Goal: Task Accomplishment & Management: Manage account settings

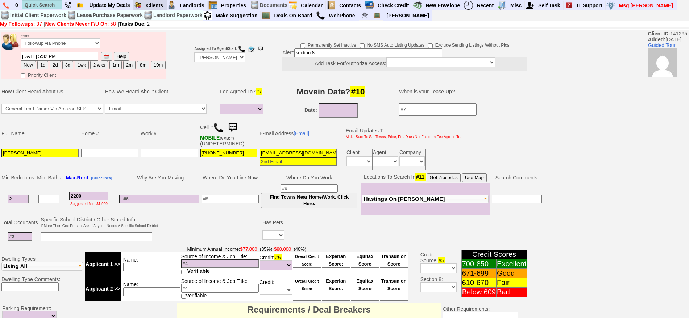
select select
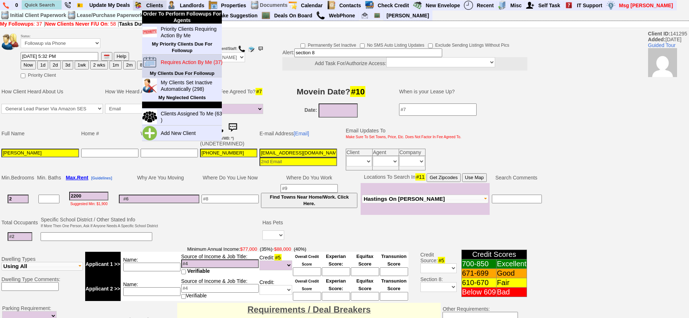
click at [183, 58] on link "Requires Action By Me (37)" at bounding box center [193, 62] width 70 height 9
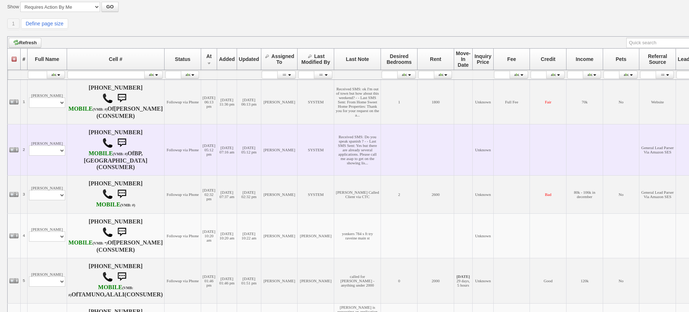
scroll to position [181, 0]
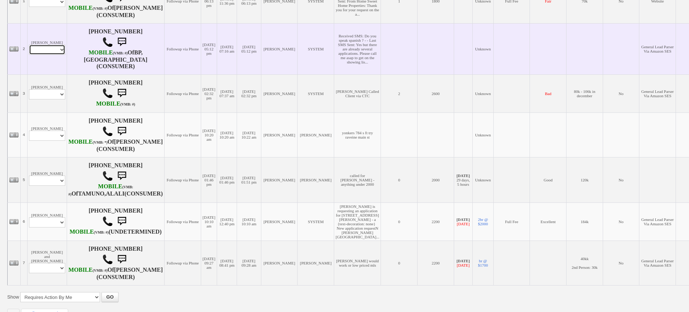
click at [59, 55] on select "Profile Edit Print Email Externally (Will Not Be Tracked In CRM) Closed Deals" at bounding box center [47, 50] width 36 height 10
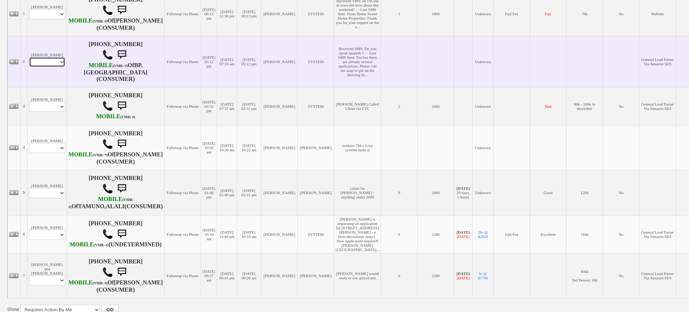
select select "ChangeURL,/crm/custom/edit_client_form.php?redirect=%2Fcrm%2Fclients.php&id=159…"
click at [29, 67] on select "Profile Edit Print Email Externally (Will Not Be Tracked In CRM) Closed Deals" at bounding box center [47, 62] width 36 height 10
select select
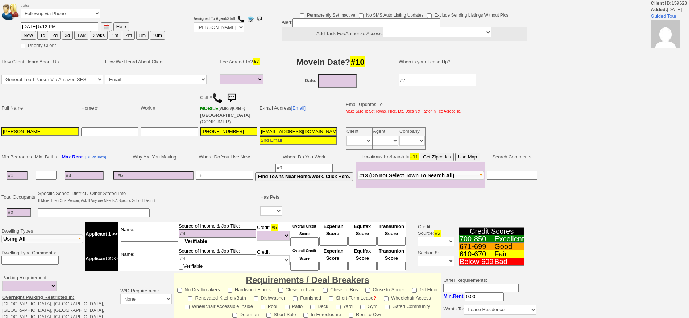
select select
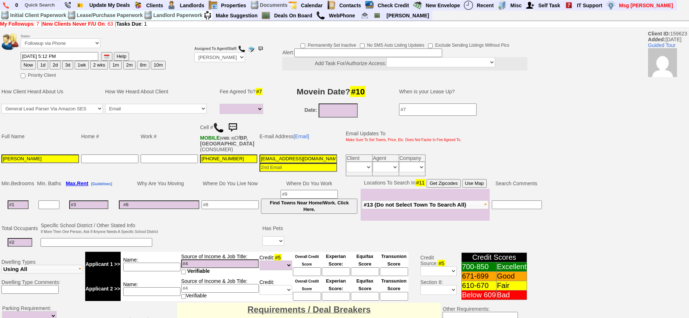
click at [236, 127] on img at bounding box center [232, 128] width 14 height 14
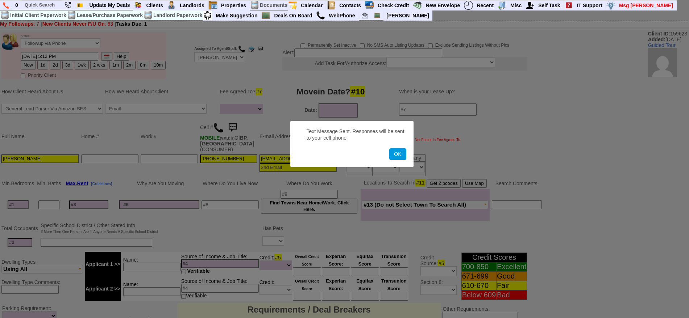
click at [389, 149] on button "OK" at bounding box center [397, 155] width 17 height 12
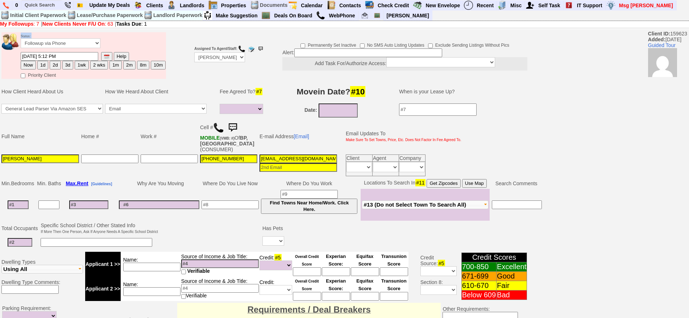
click at [76, 38] on td "Status: Followup via Phone Followup via Email Followup When Section 8 Property …" at bounding box center [93, 42] width 146 height 20
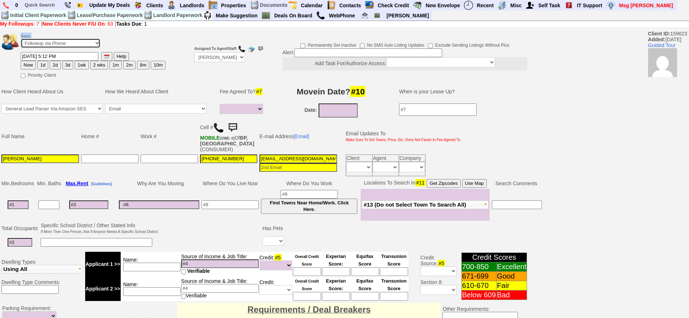
click at [76, 41] on select "Followup via Phone Followup via Email Followup When Section 8 Property Found De…" at bounding box center [61, 43] width 80 height 10
select select "Inactive"
click at [21, 41] on select "Followup via Phone Followup via Email Followup When Section 8 Property Found De…" at bounding box center [61, 43] width 80 height 10
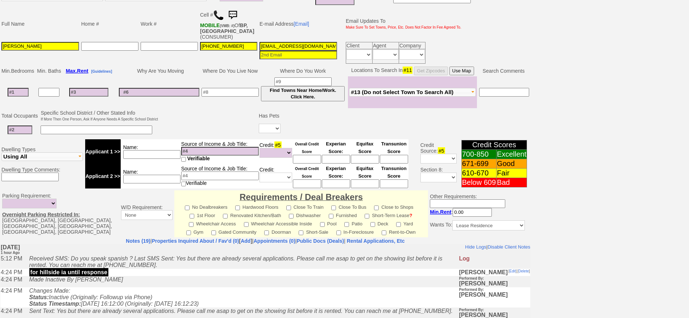
scroll to position [195, 0]
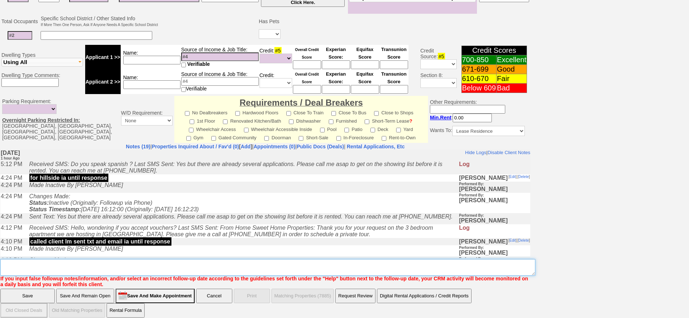
click at [252, 262] on textarea "Insert New Note Here" at bounding box center [267, 267] width 535 height 17
type textarea "ia"
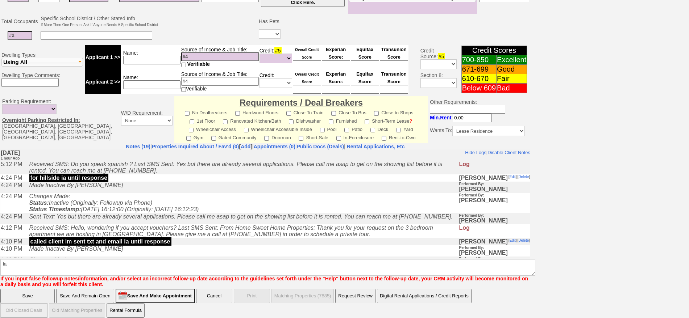
click input "Save" at bounding box center [27, 296] width 54 height 14
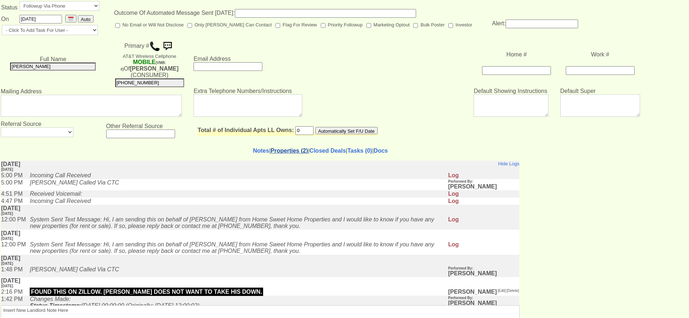
click at [286, 148] on link "Properties (2)" at bounding box center [289, 151] width 37 height 6
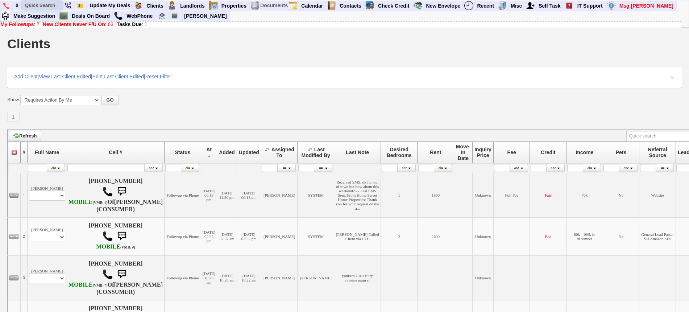
click at [51, 1] on input "text" at bounding box center [42, 5] width 40 height 9
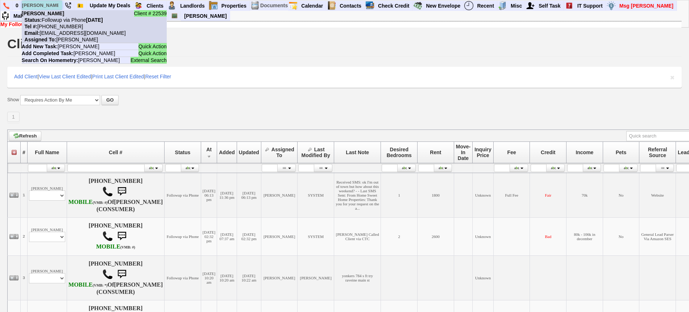
type input "annette rolda"
click at [54, 15] on b "Annette Roldan" at bounding box center [43, 14] width 42 height 6
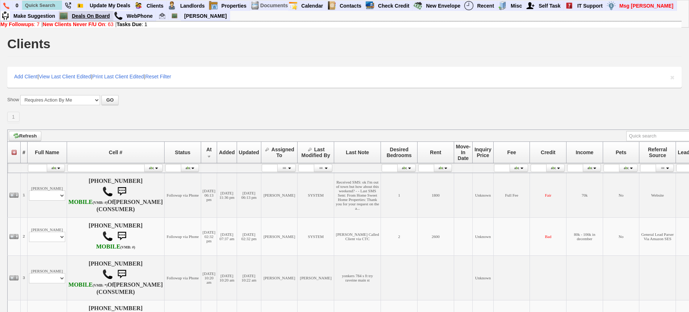
click at [105, 14] on link "Deals On Board" at bounding box center [91, 15] width 44 height 9
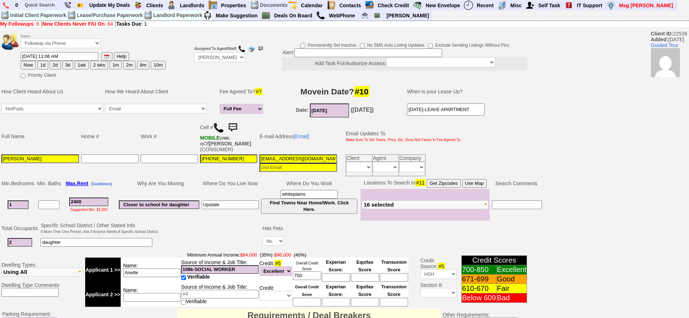
click at [235, 127] on img at bounding box center [232, 128] width 14 height 14
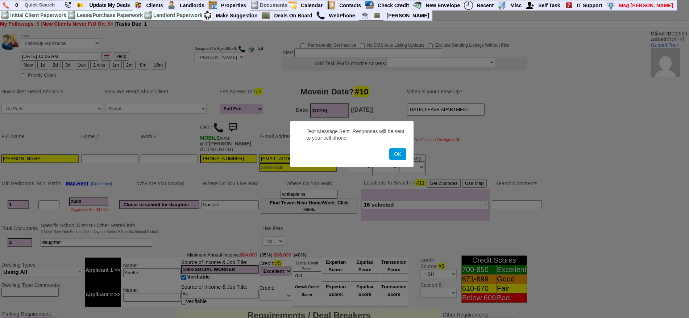
click at [389, 149] on button "OK" at bounding box center [397, 155] width 17 height 12
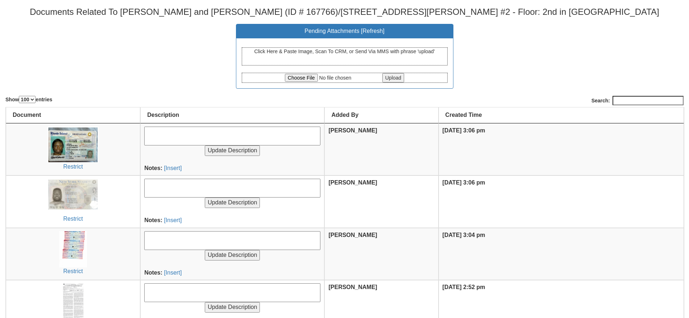
select select "100"
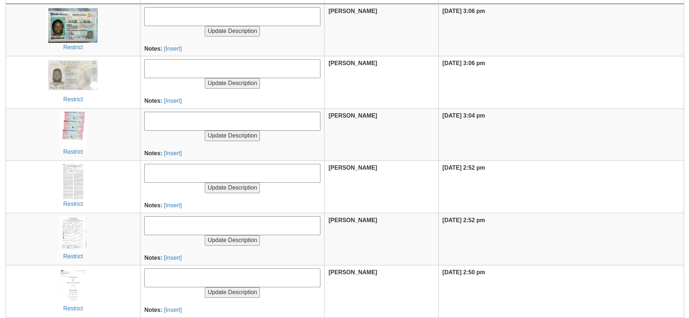
scroll to position [10, 0]
